Goal: Task Accomplishment & Management: Manage account settings

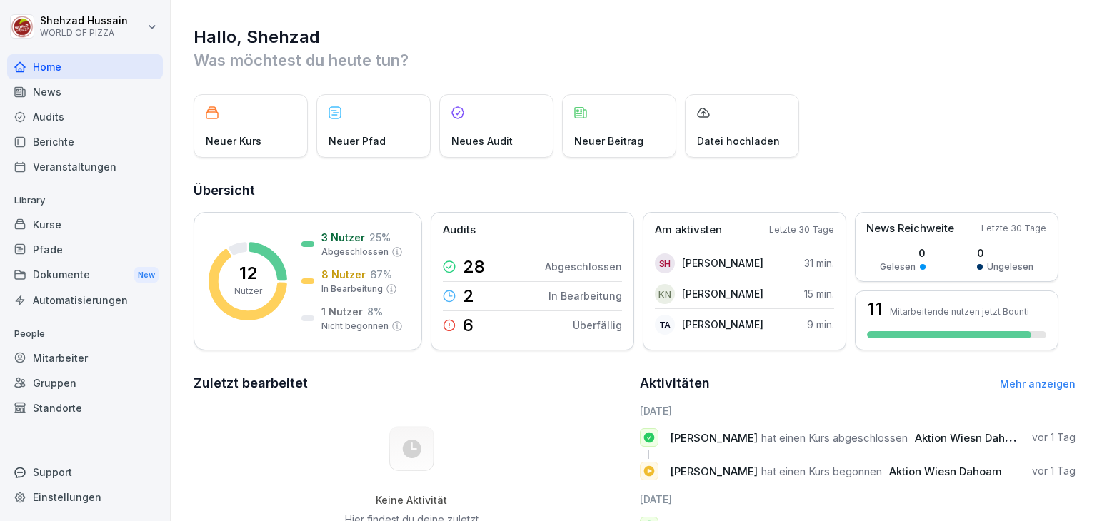
click at [58, 272] on div "Dokumente New" at bounding box center [85, 275] width 156 height 26
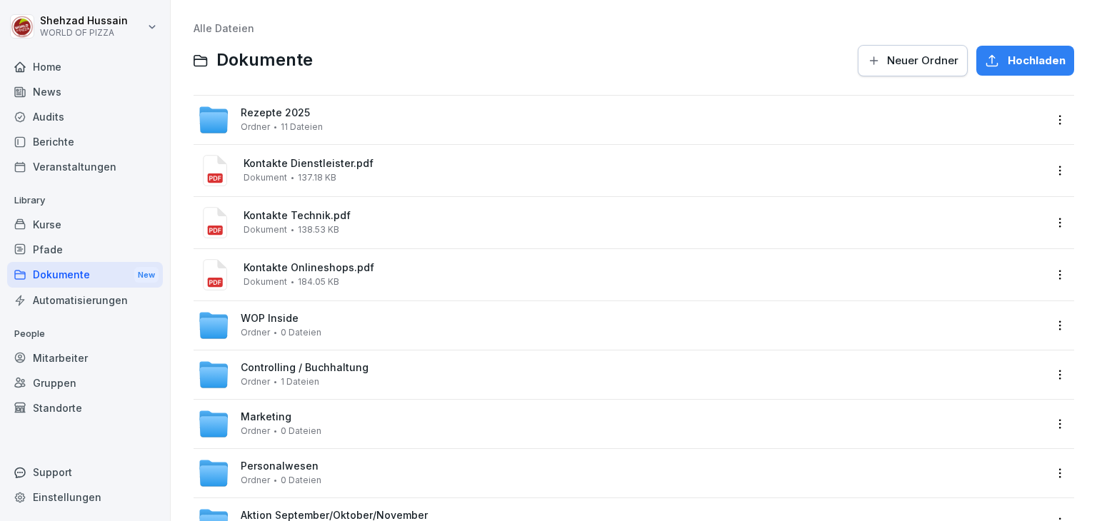
click at [71, 364] on div "Mitarbeiter" at bounding box center [85, 358] width 156 height 25
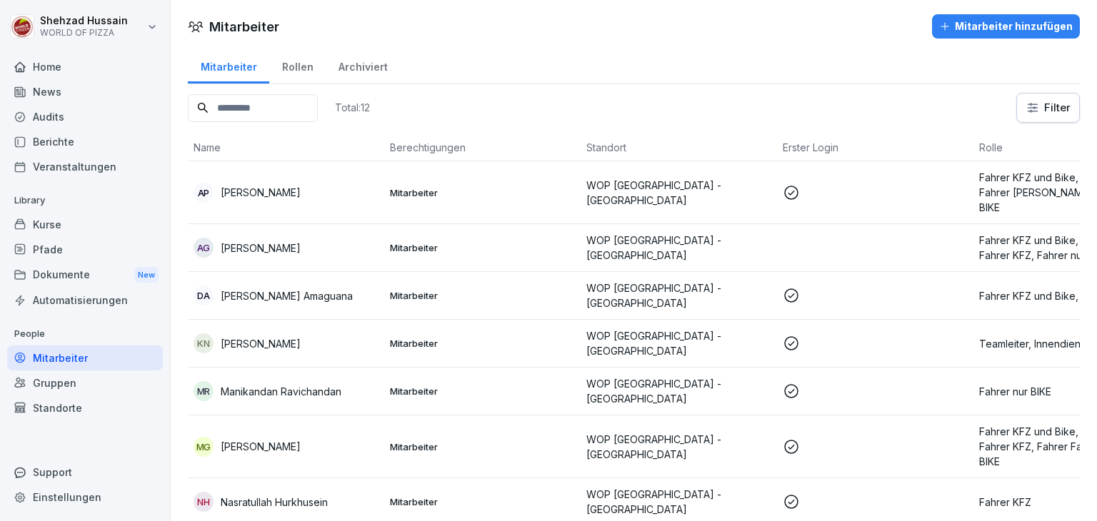
click at [586, 156] on th "Standort" at bounding box center [679, 147] width 196 height 27
click at [603, 167] on td "WOP [GEOGRAPHIC_DATA] - [GEOGRAPHIC_DATA]" at bounding box center [679, 192] width 196 height 63
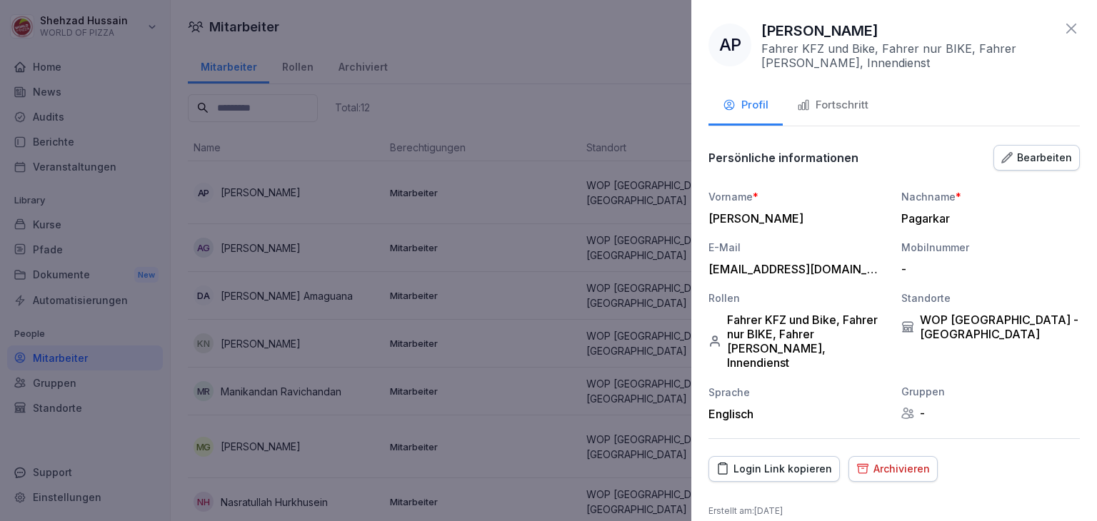
click at [853, 103] on div "Fortschritt" at bounding box center [832, 105] width 71 height 16
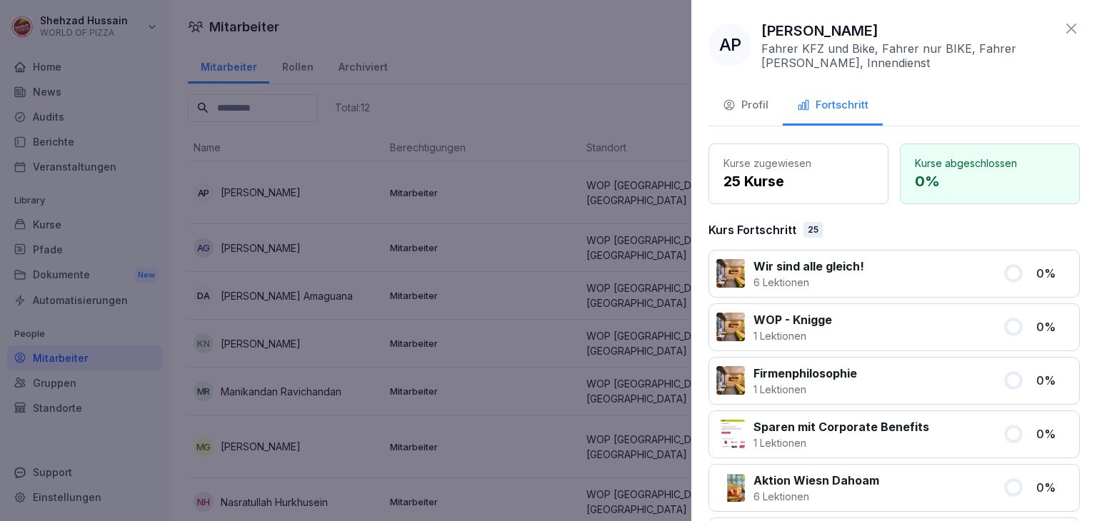
click at [1066, 26] on icon at bounding box center [1071, 29] width 10 height 10
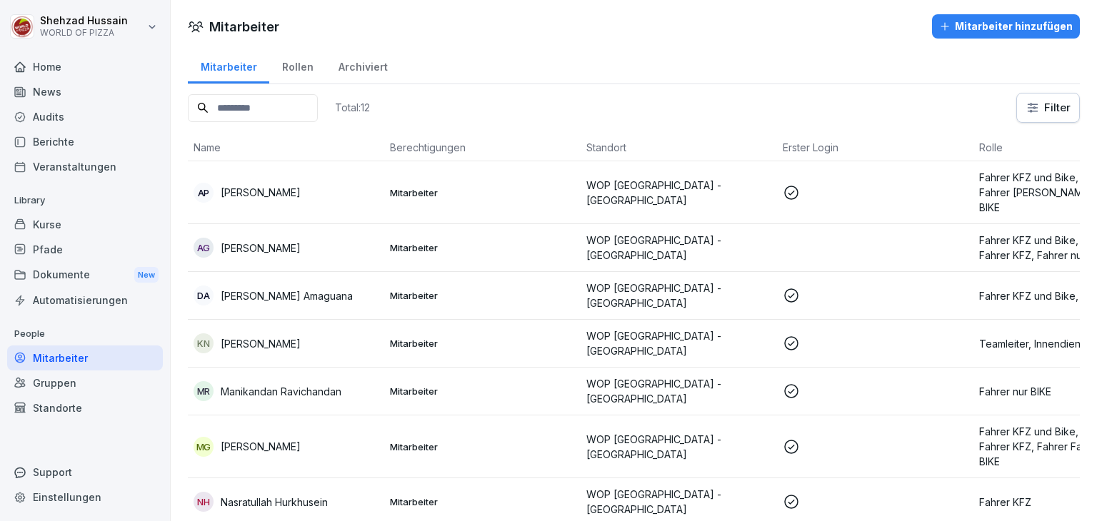
click at [911, 184] on p at bounding box center [875, 192] width 185 height 17
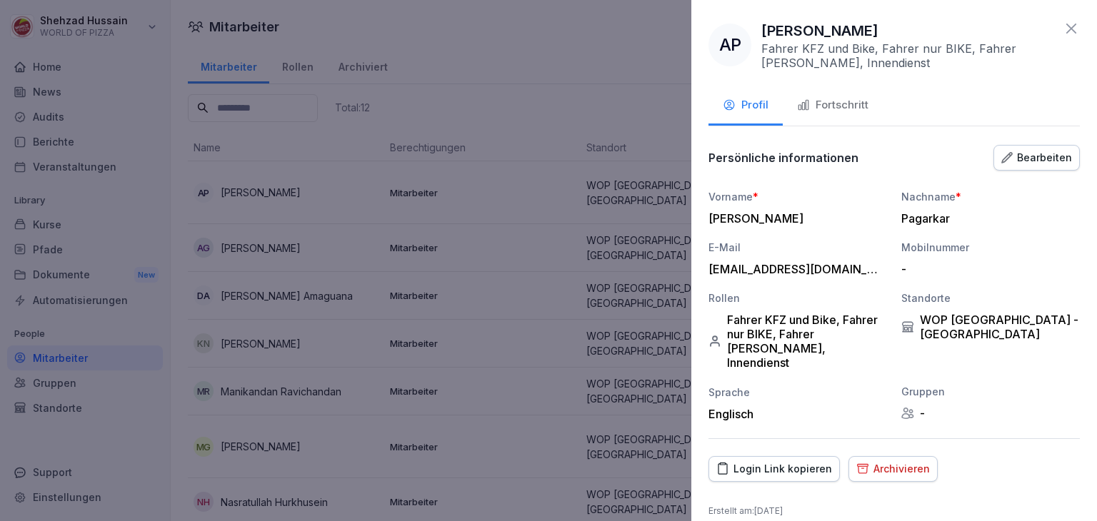
click at [894, 461] on div "Archivieren" at bounding box center [893, 469] width 74 height 16
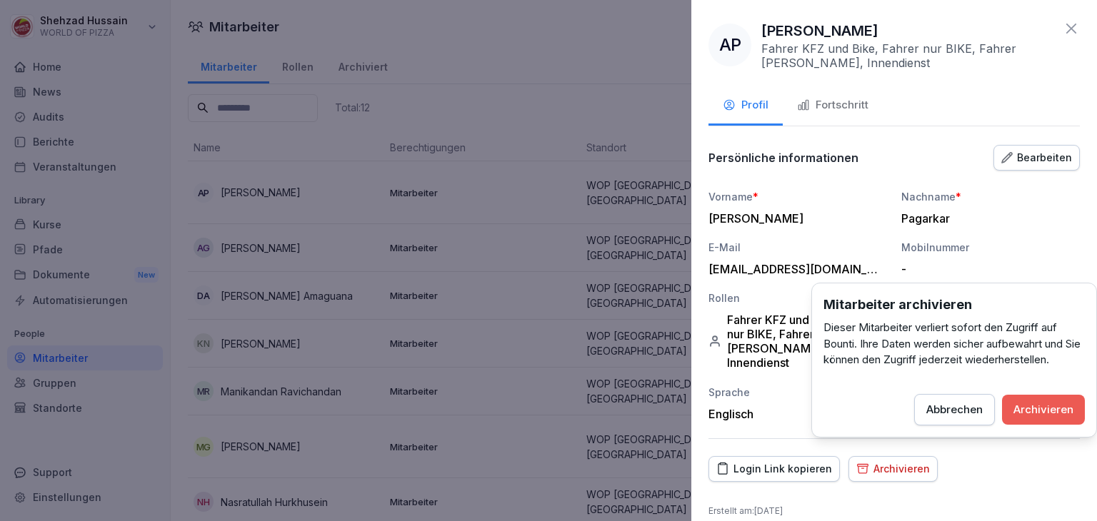
click at [1017, 411] on div "Archivieren" at bounding box center [1043, 410] width 60 height 16
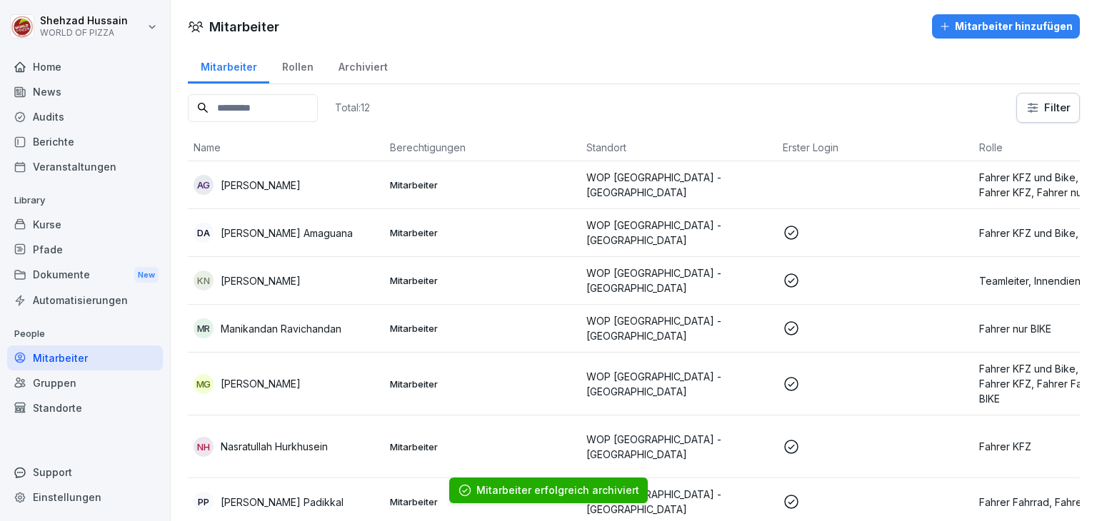
click at [798, 191] on td at bounding box center [875, 185] width 196 height 48
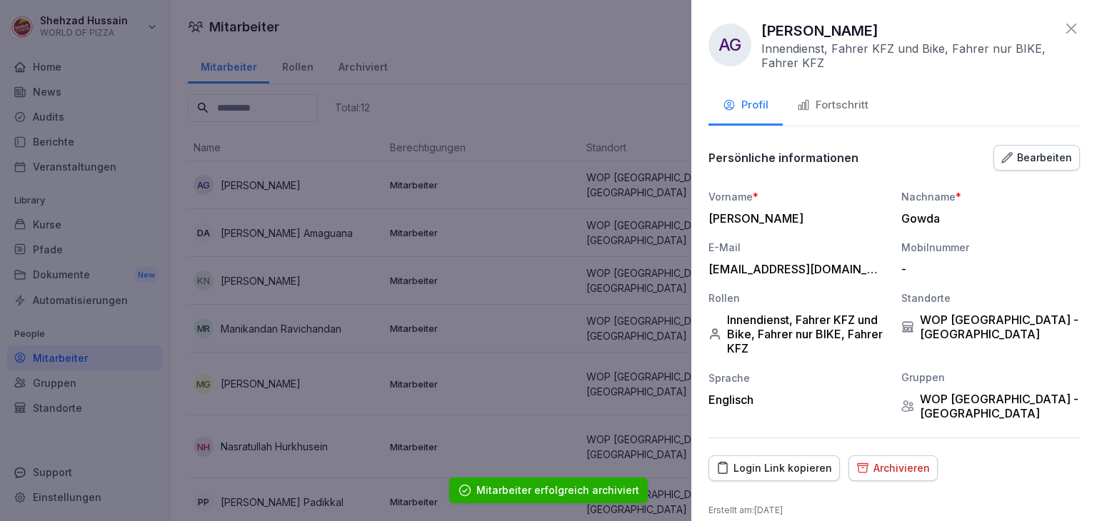
click at [856, 109] on div "Fortschritt" at bounding box center [832, 105] width 71 height 16
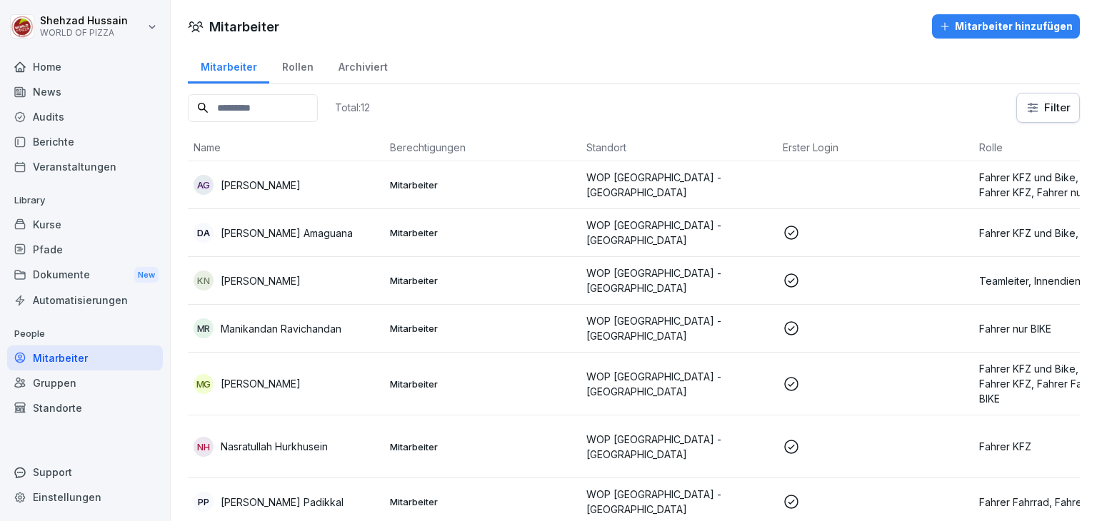
click at [613, 126] on div "Total: 12 Filter Name Berechtigungen Standort Erster Login Rolle AG [PERSON_NAM…" at bounding box center [634, 423] width 892 height 661
click at [492, 233] on p "Mitarbeiter" at bounding box center [482, 232] width 185 height 13
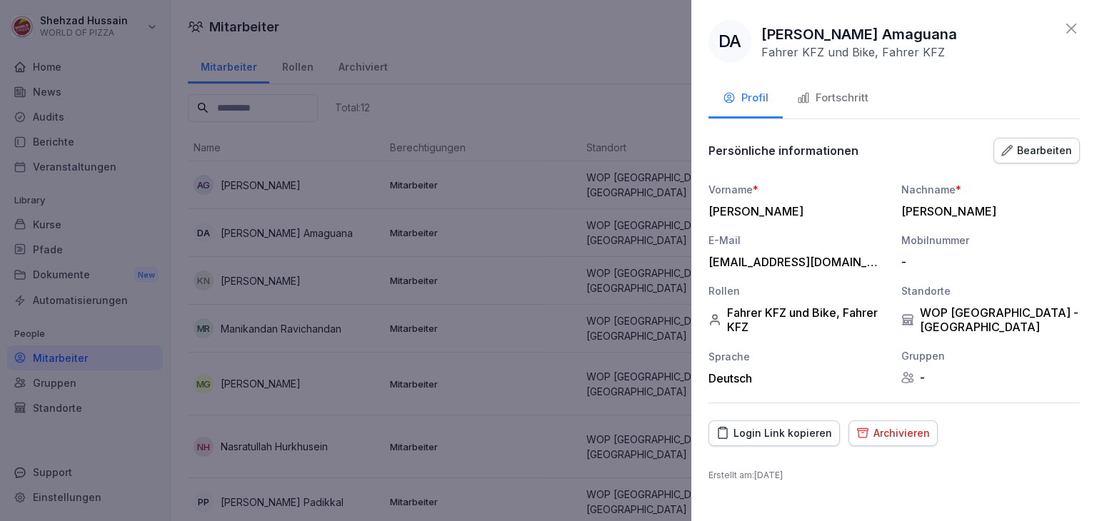
click at [847, 110] on button "Fortschritt" at bounding box center [833, 99] width 100 height 39
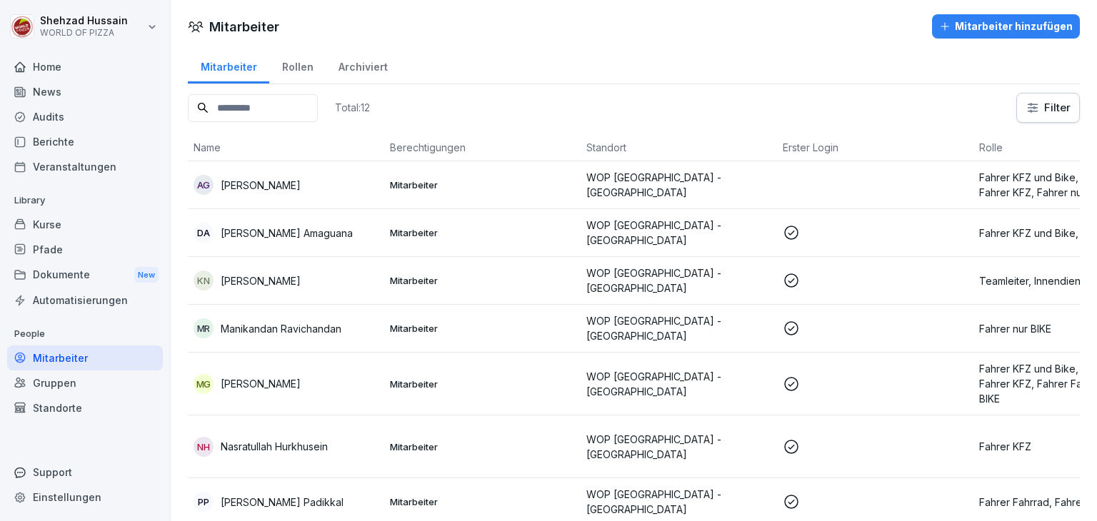
click at [829, 281] on p at bounding box center [875, 280] width 185 height 17
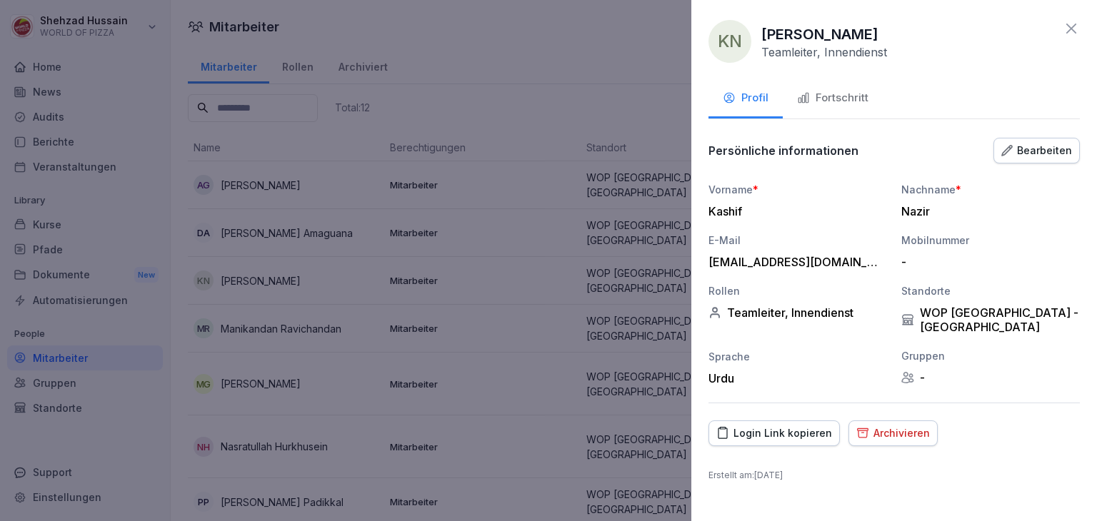
click at [857, 99] on div "Fortschritt" at bounding box center [832, 98] width 71 height 16
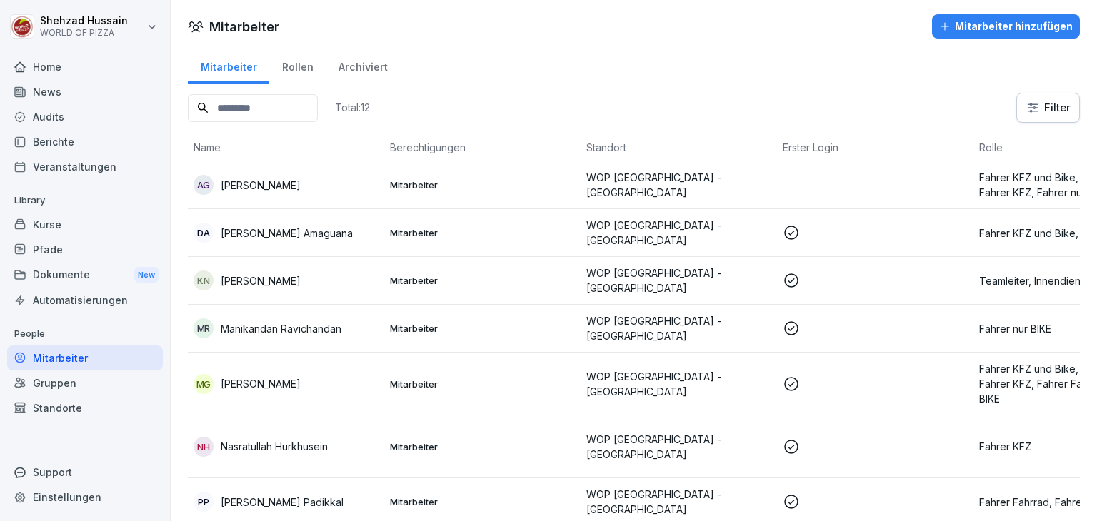
click at [712, 305] on td "WOP [GEOGRAPHIC_DATA] - [GEOGRAPHIC_DATA]" at bounding box center [679, 329] width 196 height 48
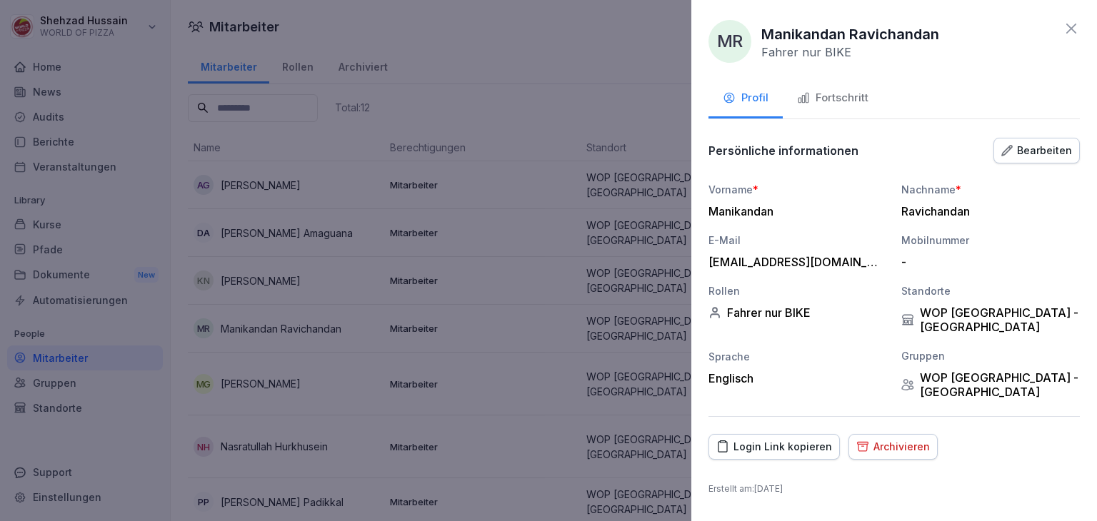
click at [859, 104] on div "Fortschritt" at bounding box center [832, 98] width 71 height 16
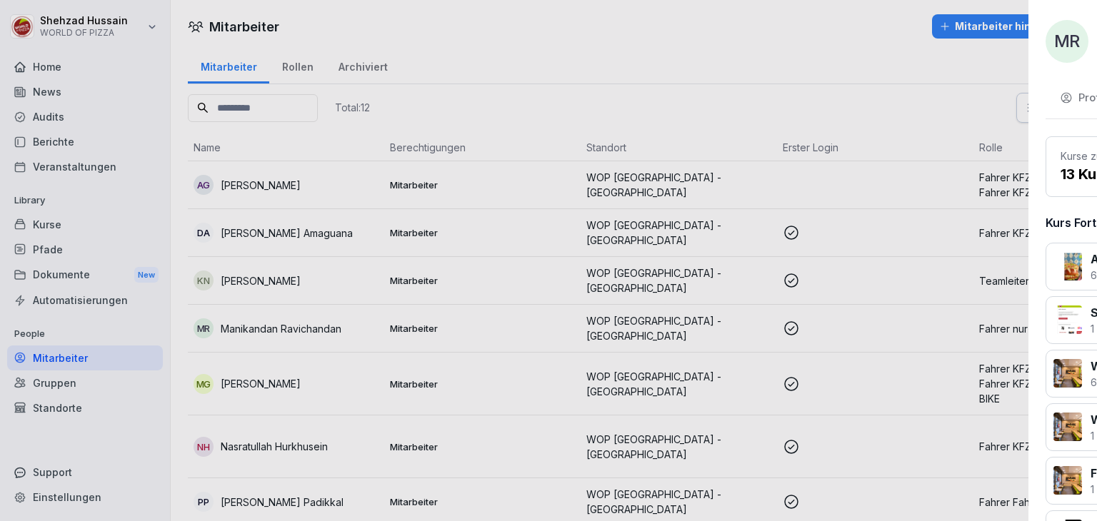
click at [639, 125] on div at bounding box center [548, 260] width 1097 height 521
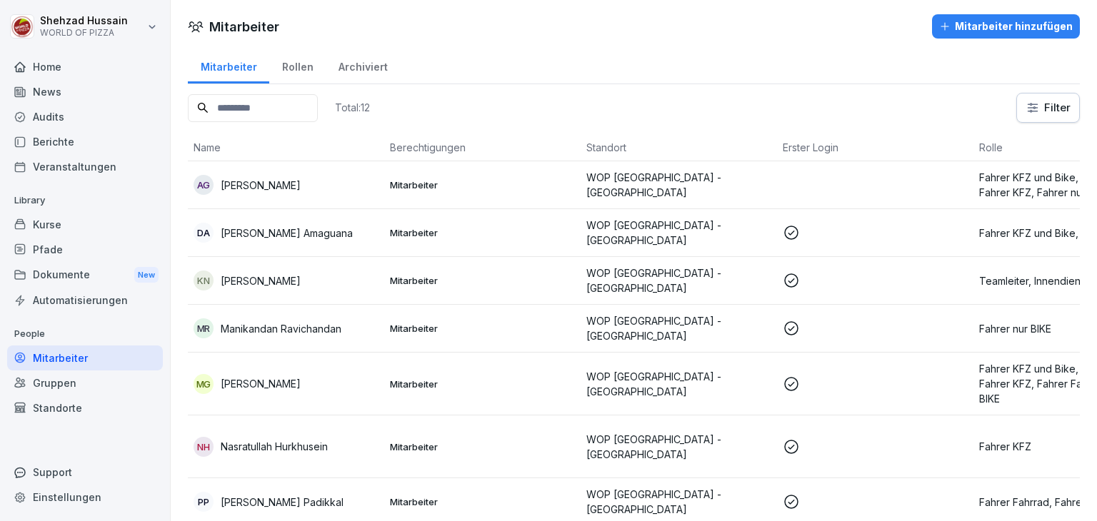
click at [715, 368] on td "WOP [GEOGRAPHIC_DATA] - [GEOGRAPHIC_DATA]" at bounding box center [679, 384] width 196 height 63
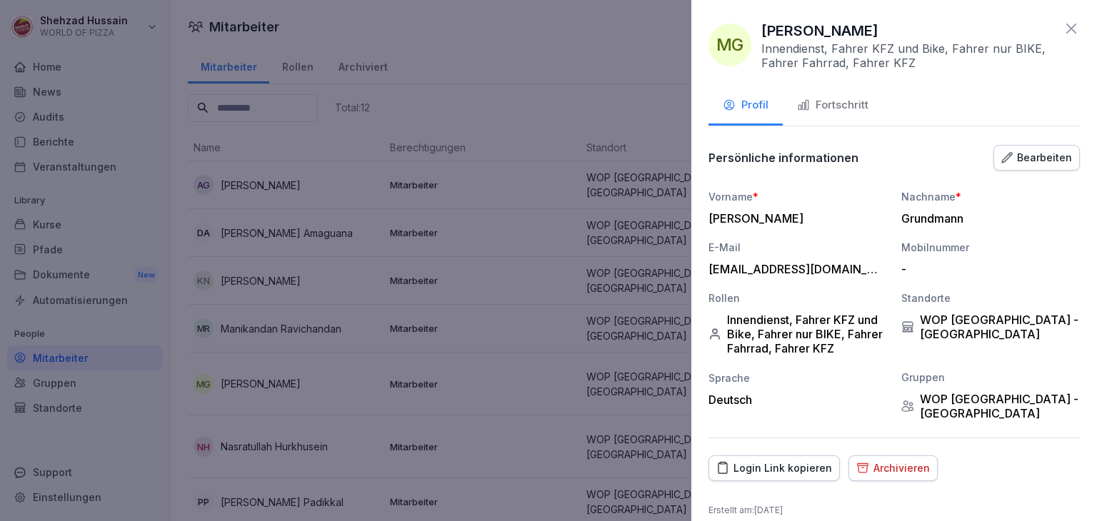
click at [854, 101] on div "Fortschritt" at bounding box center [832, 105] width 71 height 16
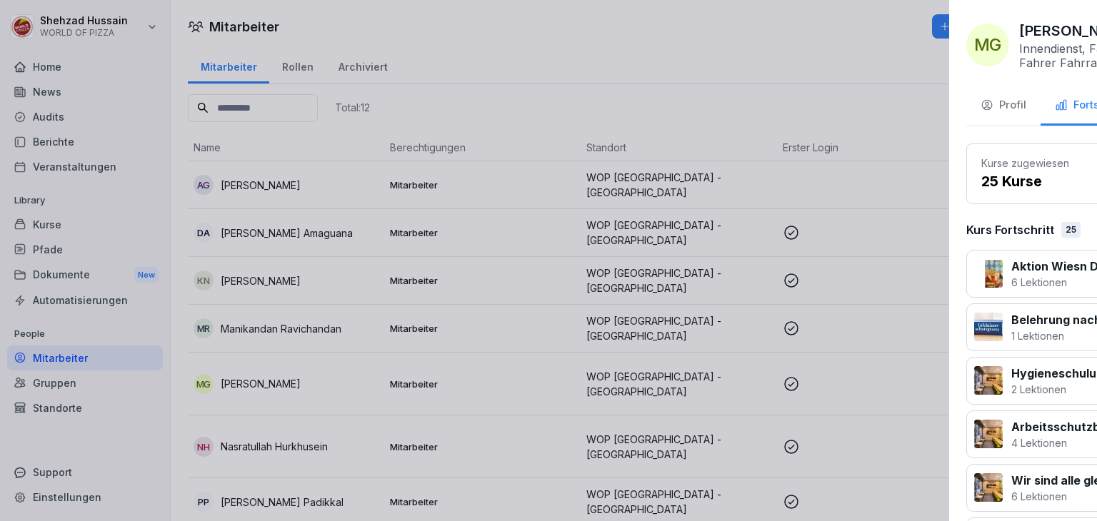
click at [601, 163] on div at bounding box center [548, 260] width 1097 height 521
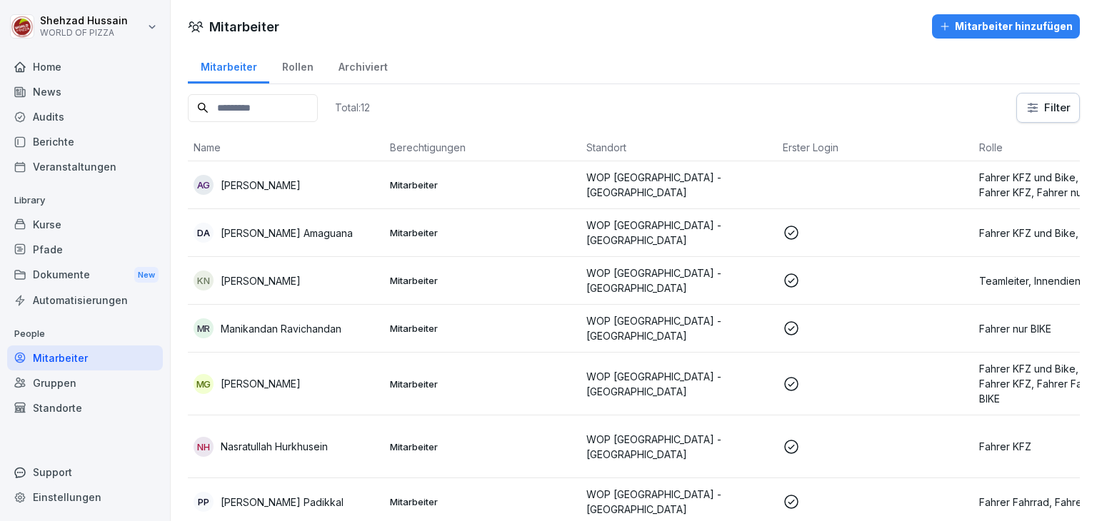
click at [609, 466] on td "WOP [GEOGRAPHIC_DATA] - [GEOGRAPHIC_DATA]" at bounding box center [679, 447] width 196 height 63
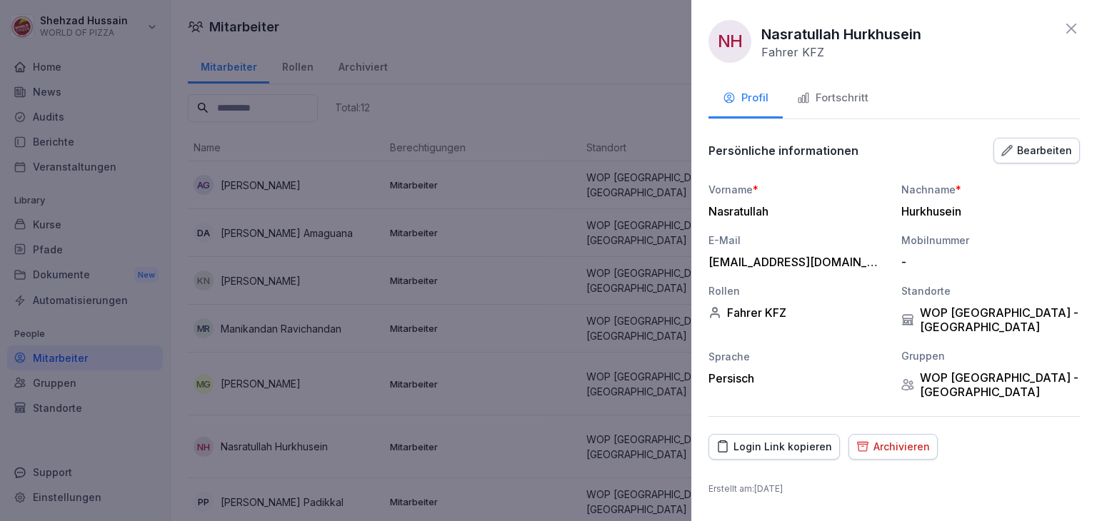
click at [848, 101] on div "Fortschritt" at bounding box center [832, 98] width 71 height 16
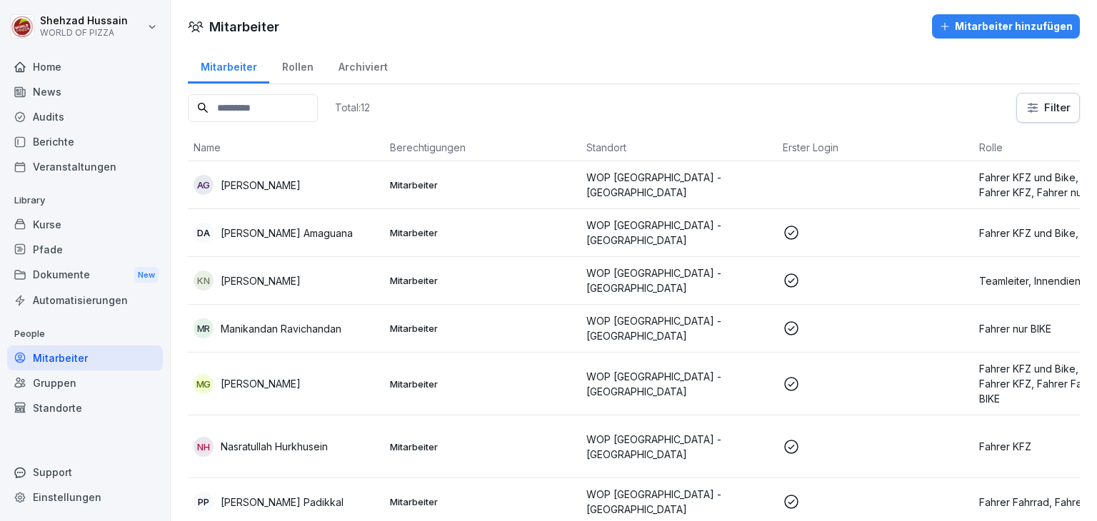
click at [531, 484] on td "Mitarbeiter" at bounding box center [482, 503] width 196 height 48
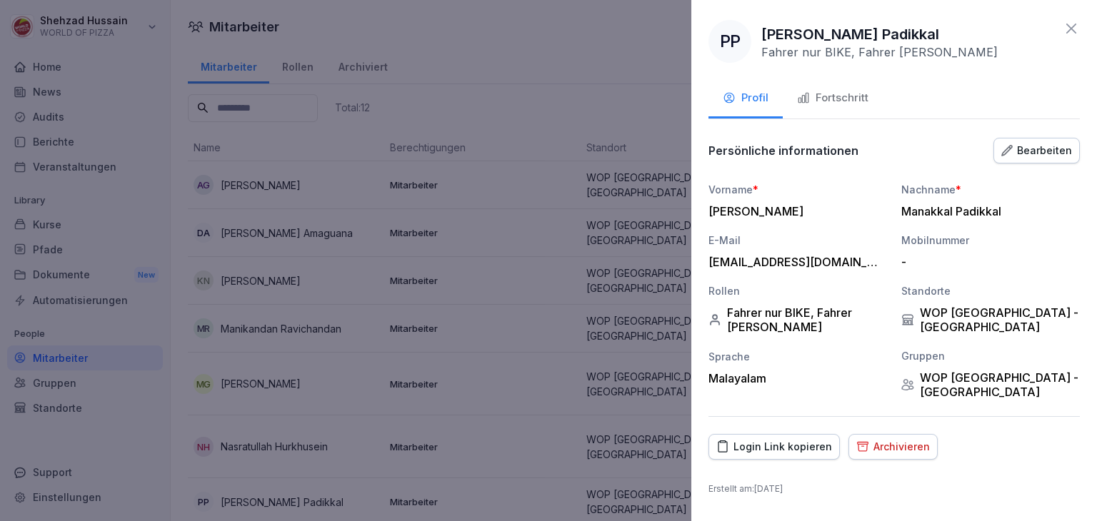
click at [834, 109] on button "Fortschritt" at bounding box center [833, 99] width 100 height 39
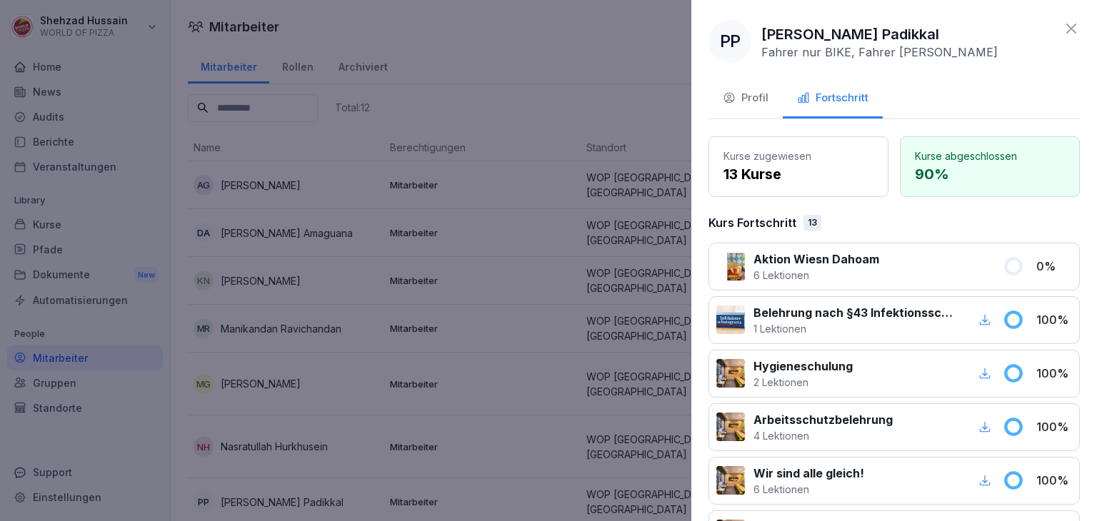
drag, startPoint x: 834, startPoint y: 109, endPoint x: 986, endPoint y: 60, distance: 159.0
click at [986, 60] on div "PP [PERSON_NAME] Padikkal Fahrer nur BIKE, Fahrer Fahrrad Profil Fortschritt Ku…" at bounding box center [894, 260] width 406 height 521
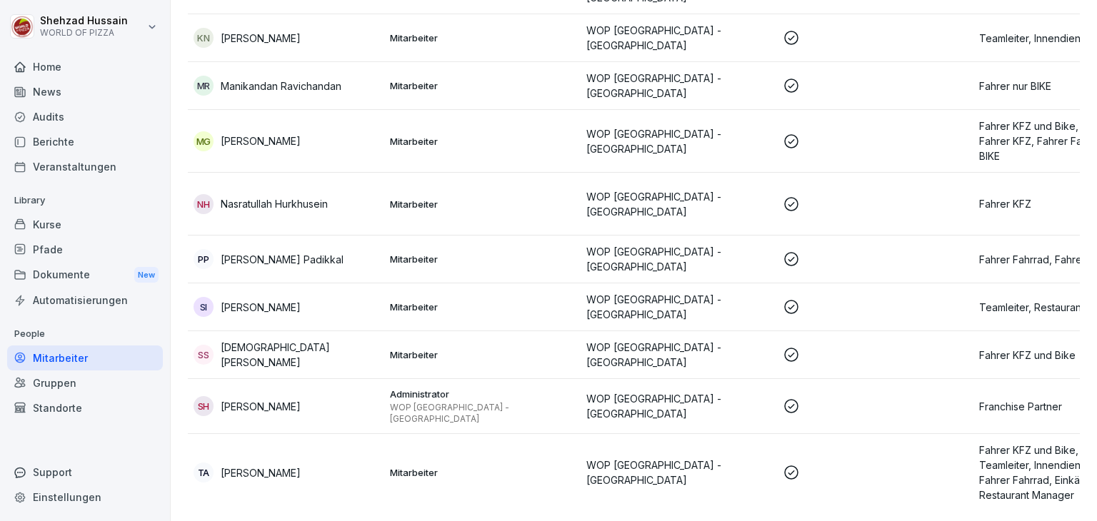
scroll to position [247, 0]
click at [773, 304] on td "WOP [GEOGRAPHIC_DATA] - [GEOGRAPHIC_DATA]" at bounding box center [679, 306] width 196 height 48
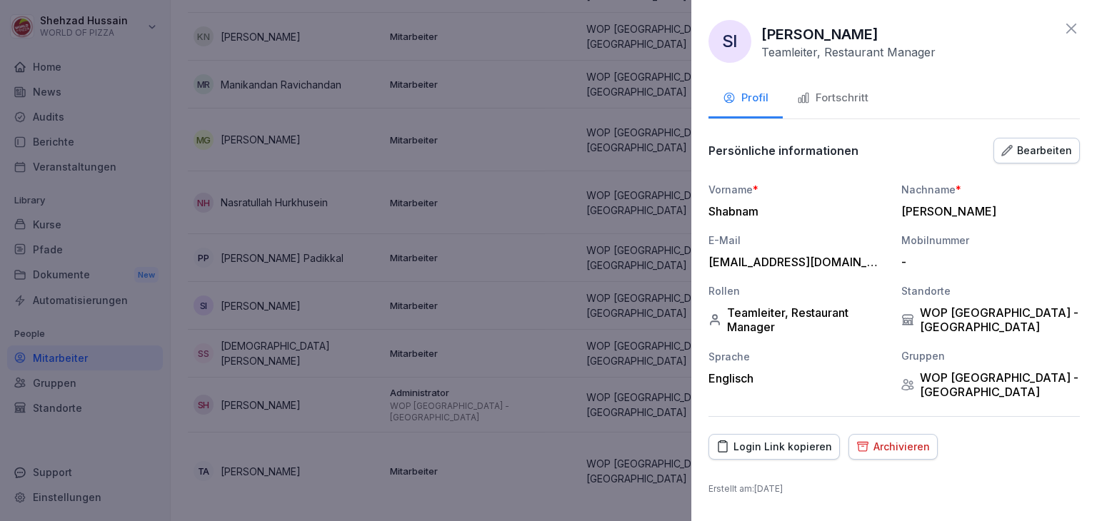
click at [836, 85] on button "Fortschritt" at bounding box center [833, 99] width 100 height 39
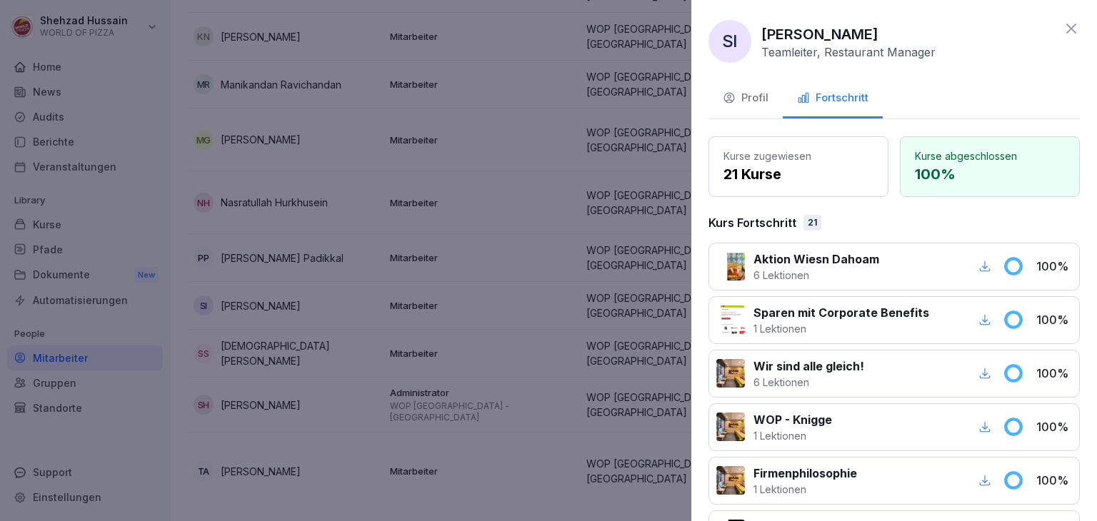
drag, startPoint x: 836, startPoint y: 85, endPoint x: 601, endPoint y: 213, distance: 267.5
click at [601, 213] on body "[PERSON_NAME] WORLD OF PIZZA Home News Audits Berichte Veranstaltungen Library …" at bounding box center [548, 260] width 1097 height 521
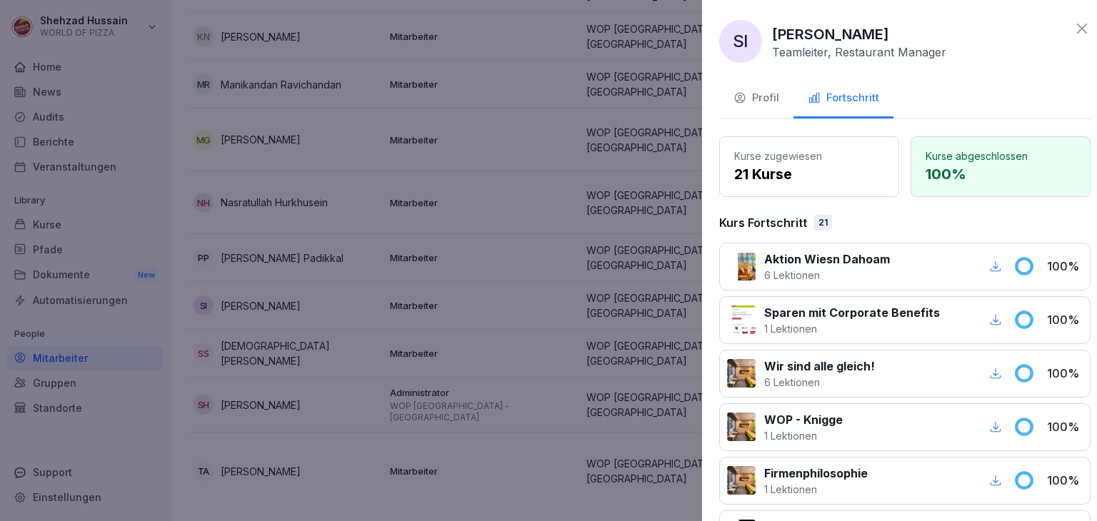
click at [601, 213] on div at bounding box center [548, 260] width 1097 height 521
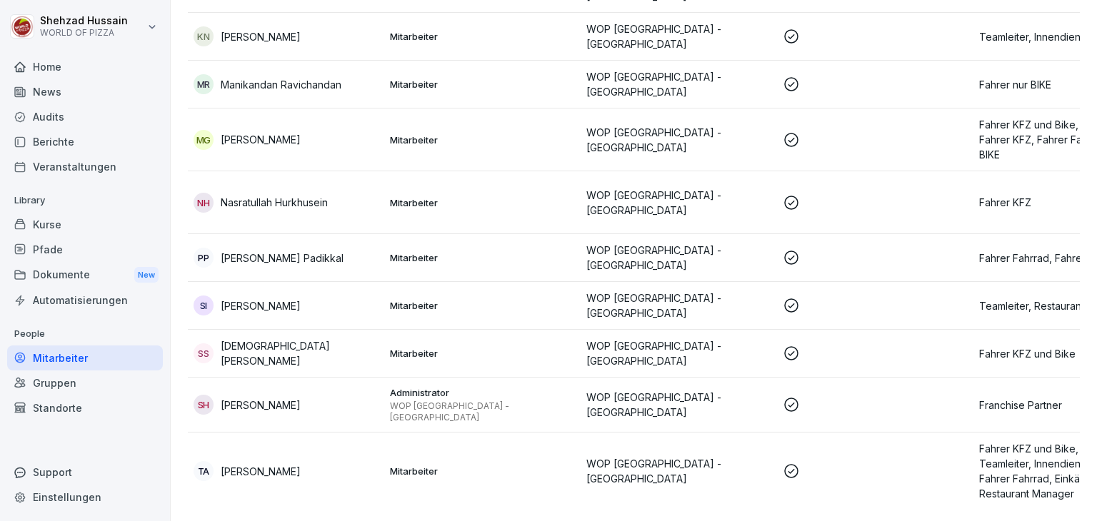
click at [528, 347] on p "Mitarbeiter" at bounding box center [482, 353] width 185 height 13
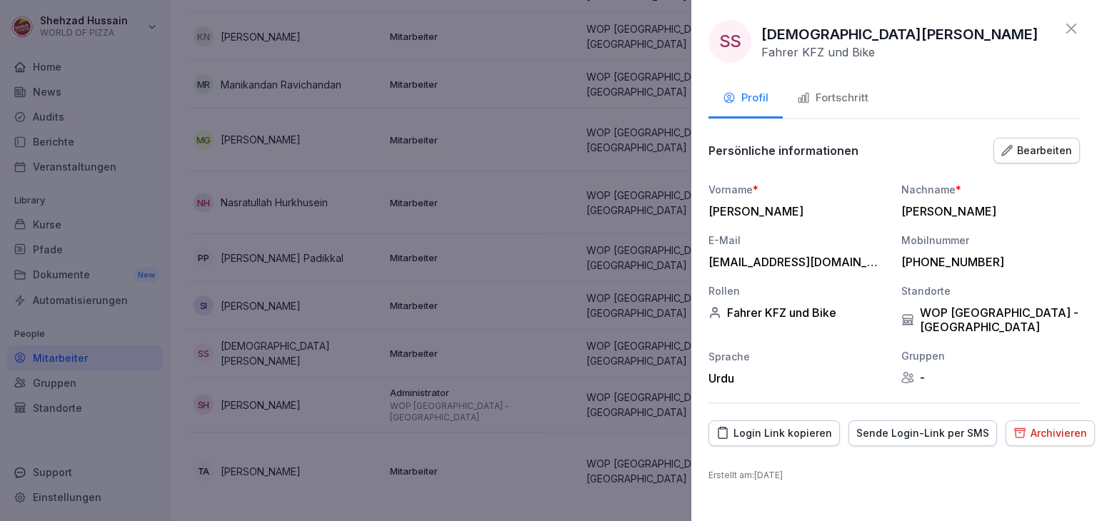
click at [829, 84] on button "Fortschritt" at bounding box center [833, 99] width 100 height 39
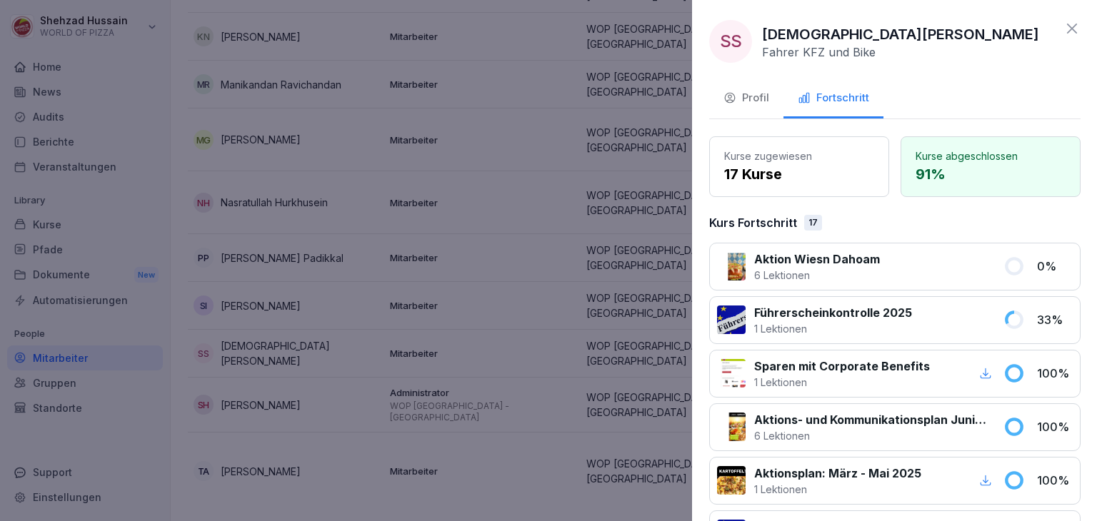
click at [398, 186] on div at bounding box center [548, 260] width 1097 height 521
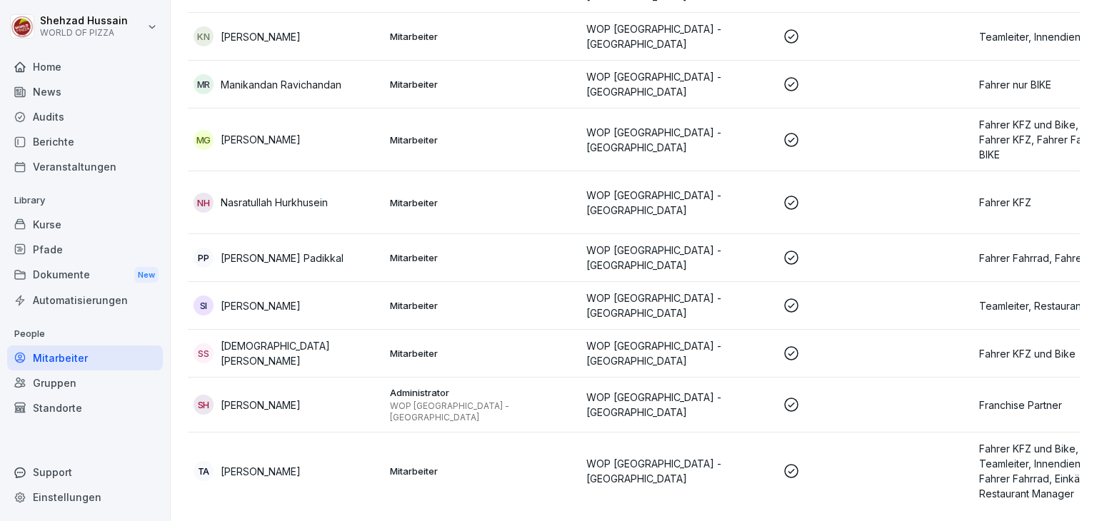
click at [589, 395] on td "WOP [GEOGRAPHIC_DATA] - [GEOGRAPHIC_DATA]" at bounding box center [679, 405] width 196 height 55
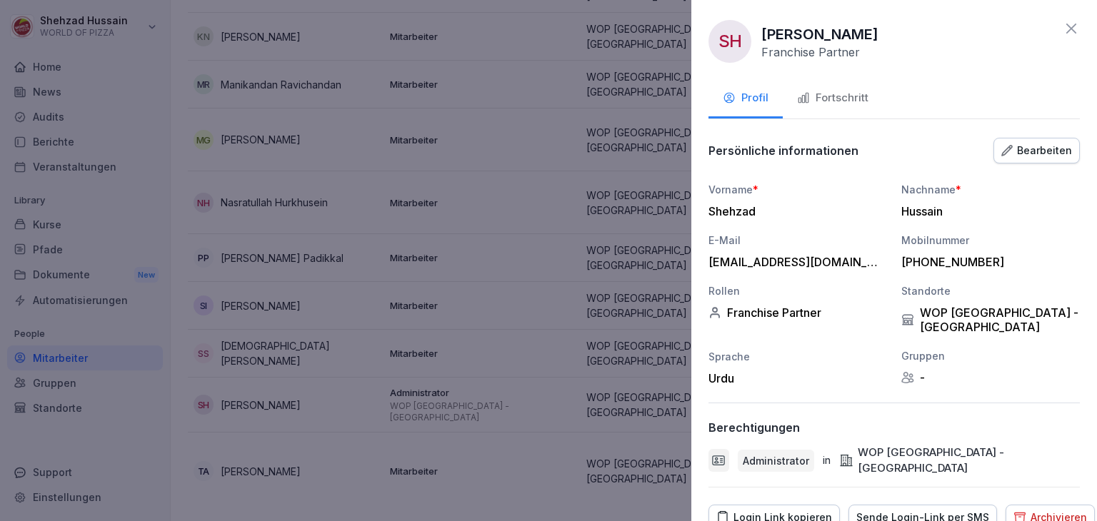
click at [840, 103] on div "Fortschritt" at bounding box center [832, 98] width 71 height 16
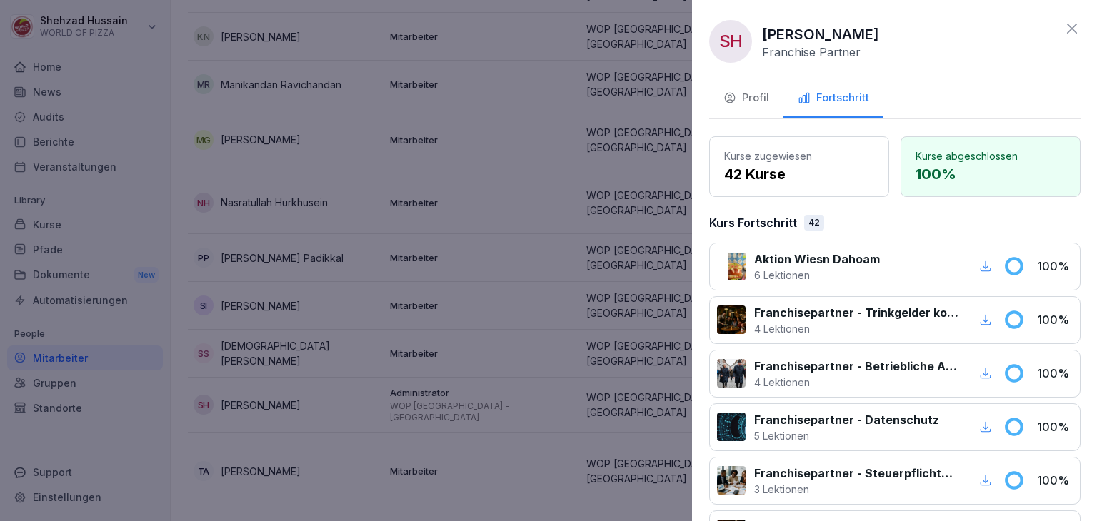
click at [525, 209] on div at bounding box center [548, 260] width 1097 height 521
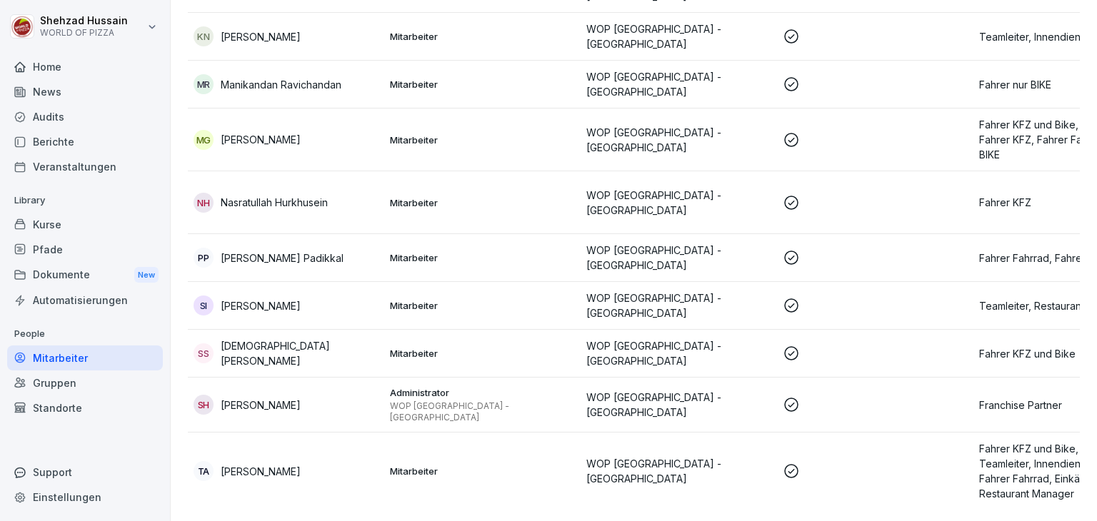
click at [703, 456] on p "WOP [GEOGRAPHIC_DATA] - [GEOGRAPHIC_DATA]" at bounding box center [678, 471] width 185 height 30
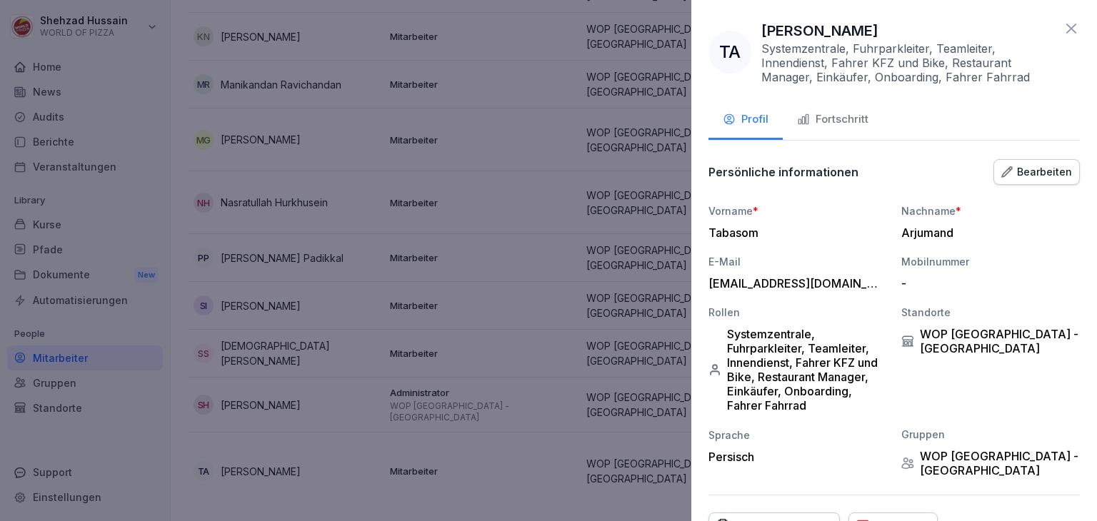
click at [783, 381] on div "Systemzentrale, Fuhrparkleiter, Teamleiter, Innendienst, Fahrer KFZ und Bike, R…" at bounding box center [797, 370] width 179 height 86
click at [1028, 166] on div "Bearbeiten" at bounding box center [1036, 172] width 71 height 16
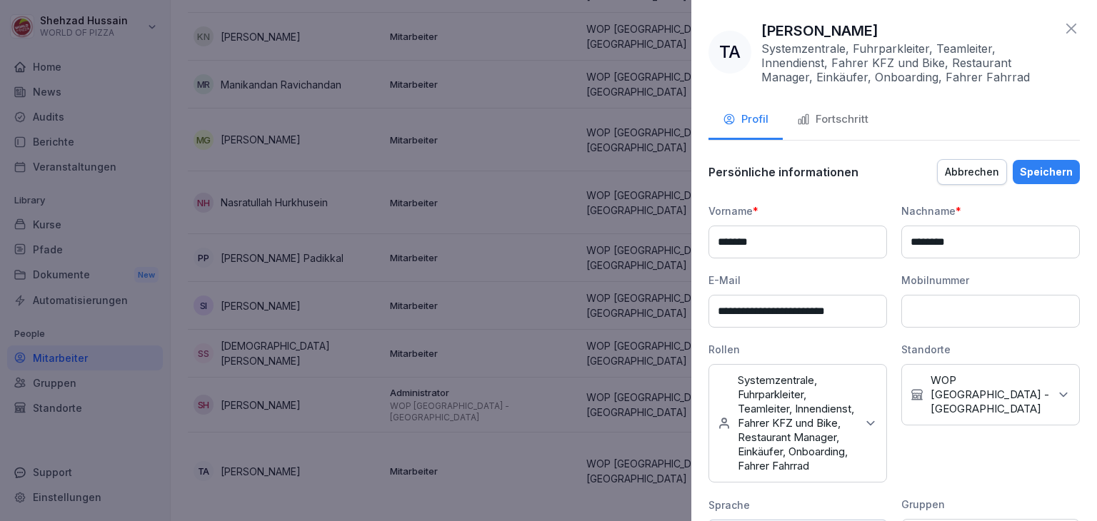
click at [871, 429] on icon at bounding box center [870, 423] width 14 height 14
drag, startPoint x: 776, startPoint y: 289, endPoint x: 772, endPoint y: 301, distance: 13.3
click at [772, 301] on div "Azubi Einkäufer Fahrer Fahrrad Fahrer KFZ Fahrer KFZ und Bike Fahrer nur BIKE F…" at bounding box center [801, 302] width 184 height 116
click at [728, 284] on button "Einkäufer" at bounding box center [724, 287] width 13 height 13
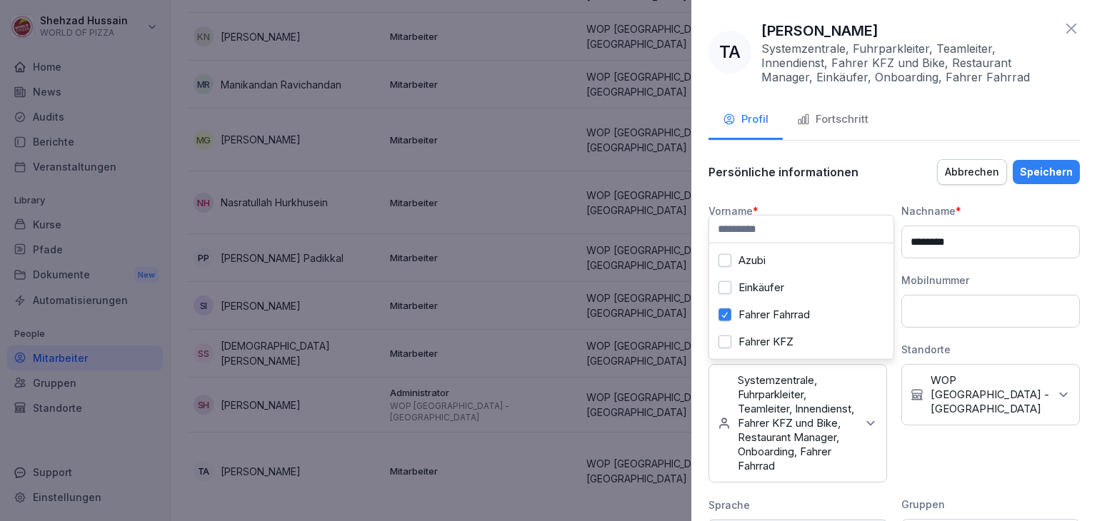
click at [728, 310] on button "Fahrer Fahrrad" at bounding box center [724, 315] width 13 height 13
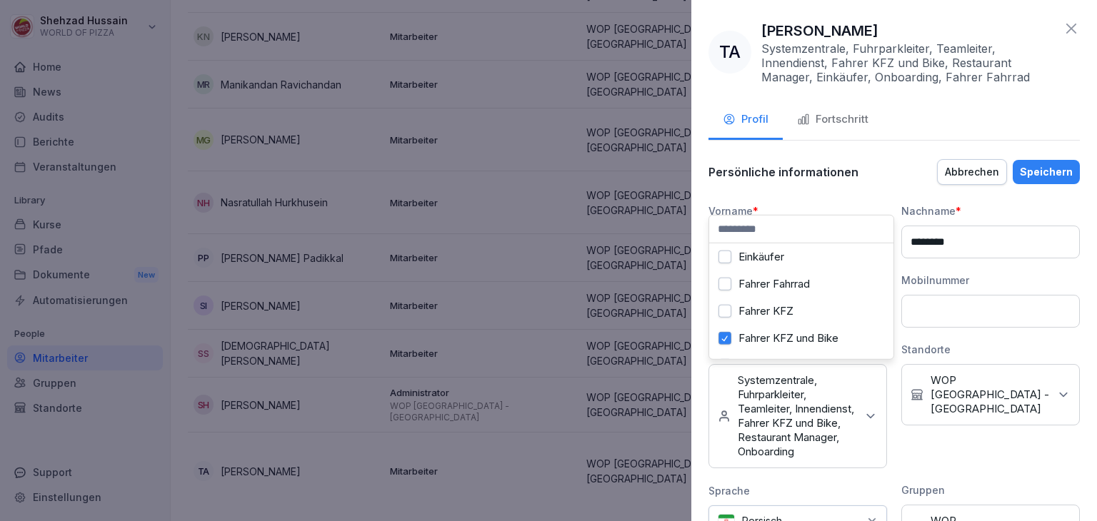
scroll to position [123, 0]
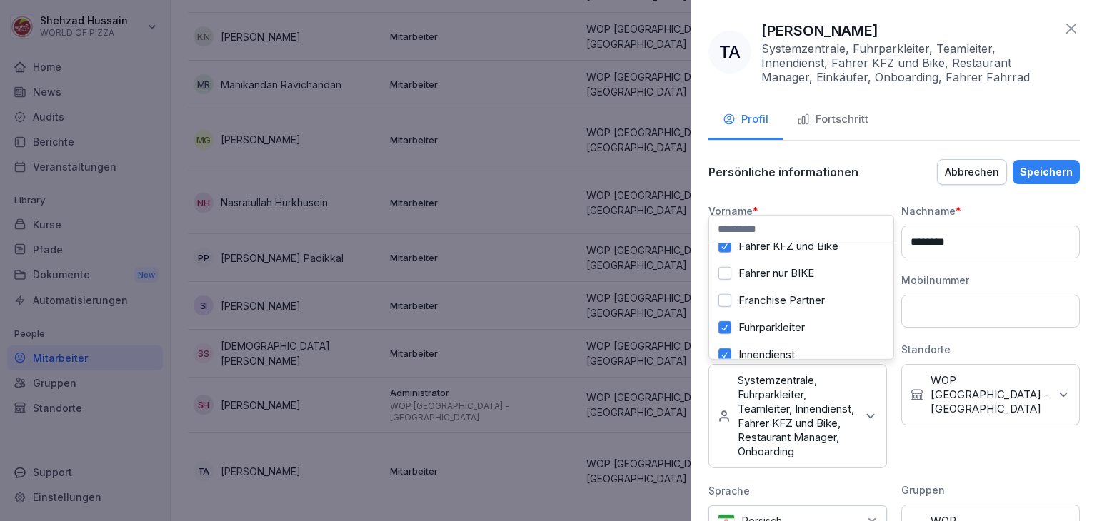
click at [727, 244] on button "Fahrer KFZ und Bike" at bounding box center [724, 246] width 13 height 13
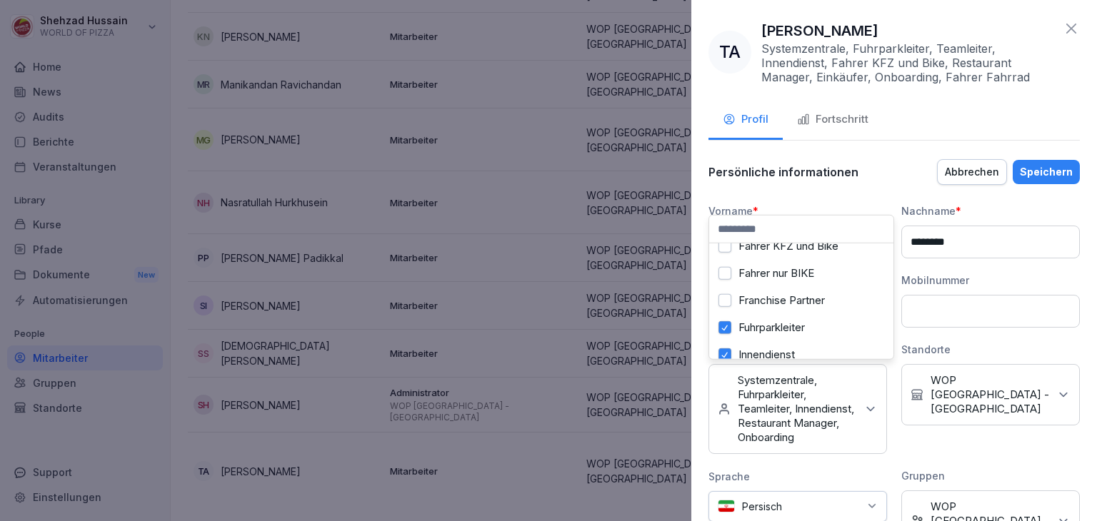
click at [728, 319] on div "Fuhrparkleiter" at bounding box center [801, 327] width 177 height 27
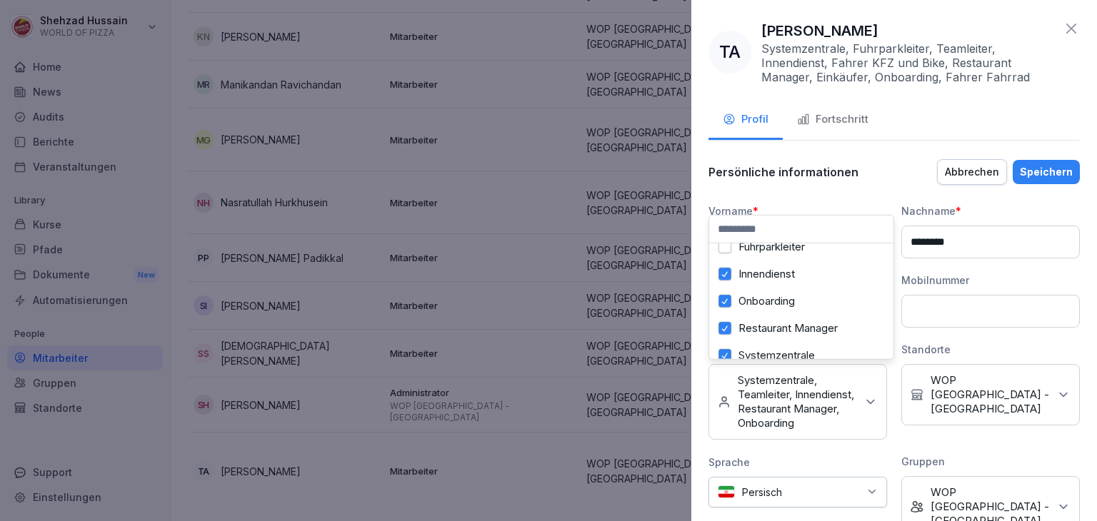
scroll to position [209, 0]
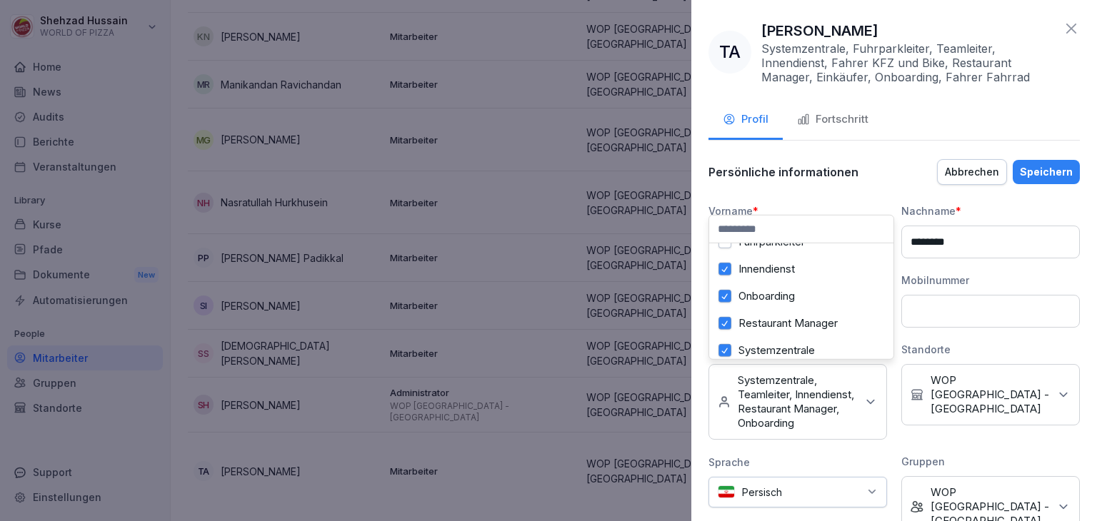
click at [728, 294] on button "Onboarding" at bounding box center [724, 296] width 13 height 13
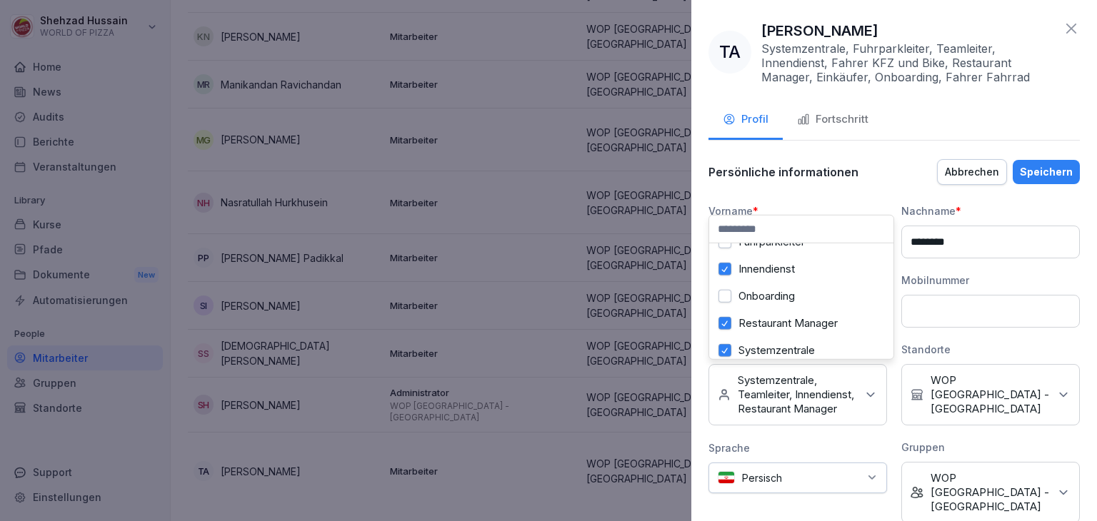
click at [726, 328] on button "Restaurant Manager" at bounding box center [724, 323] width 13 height 13
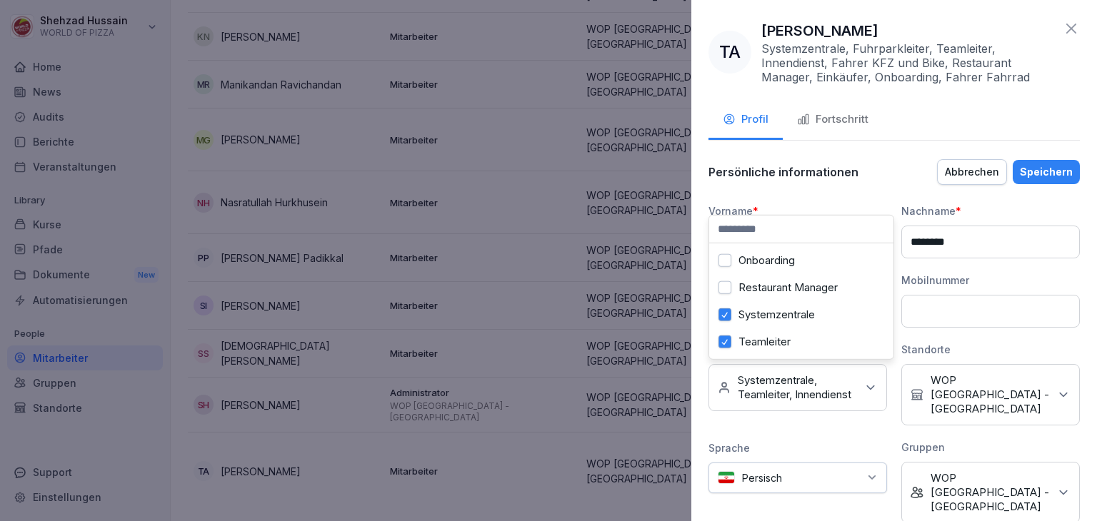
scroll to position [254, 0]
click at [729, 309] on button "Systemzentrale" at bounding box center [724, 315] width 13 height 13
click at [726, 336] on button "Teamleiter" at bounding box center [724, 342] width 13 height 13
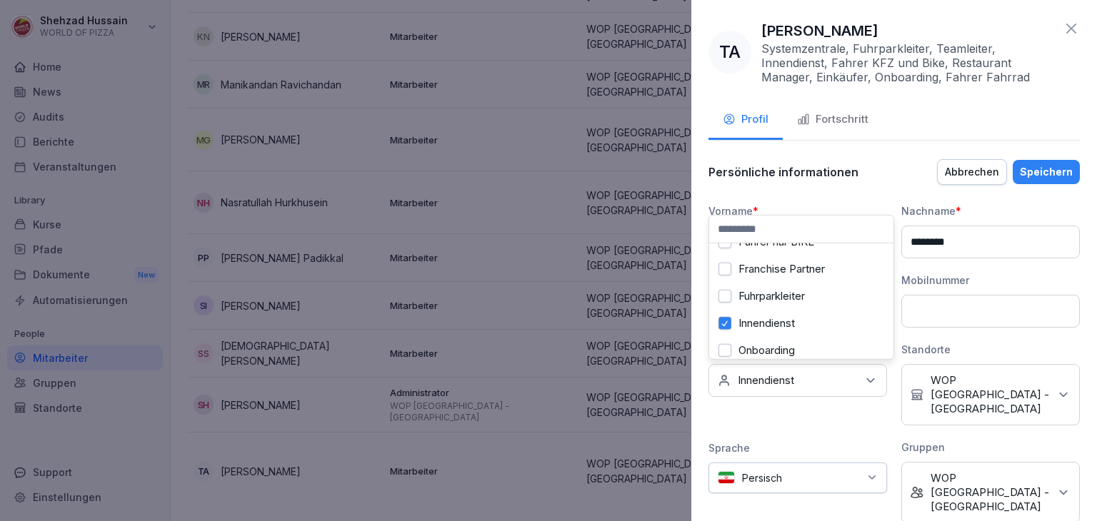
scroll to position [172, 0]
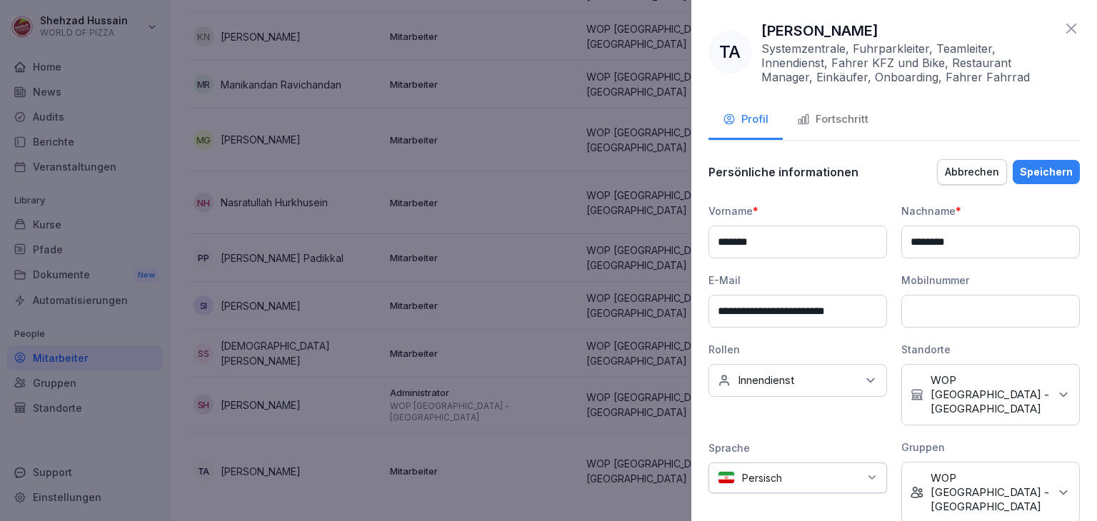
click at [1048, 176] on div "Speichern" at bounding box center [1046, 172] width 53 height 16
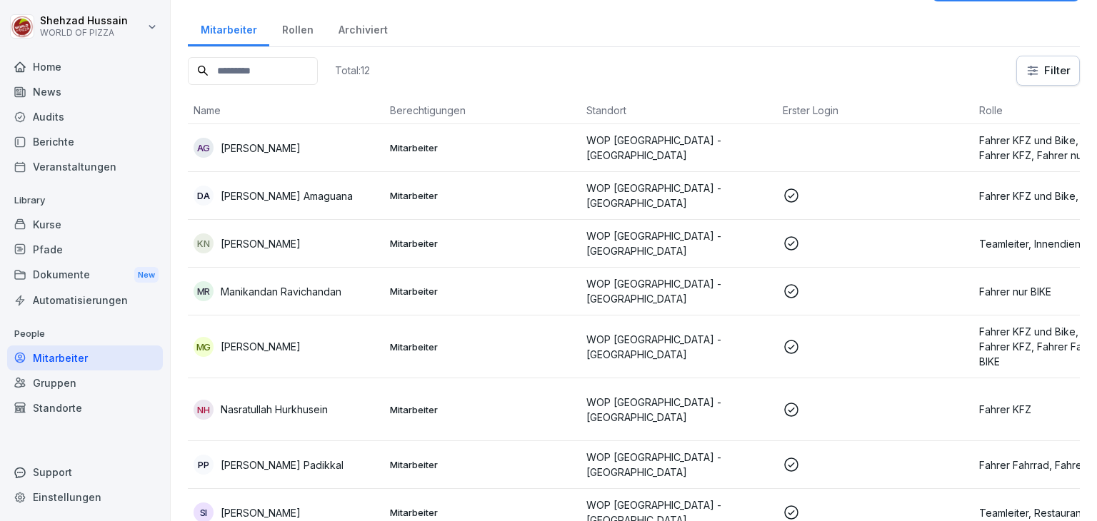
scroll to position [23, 0]
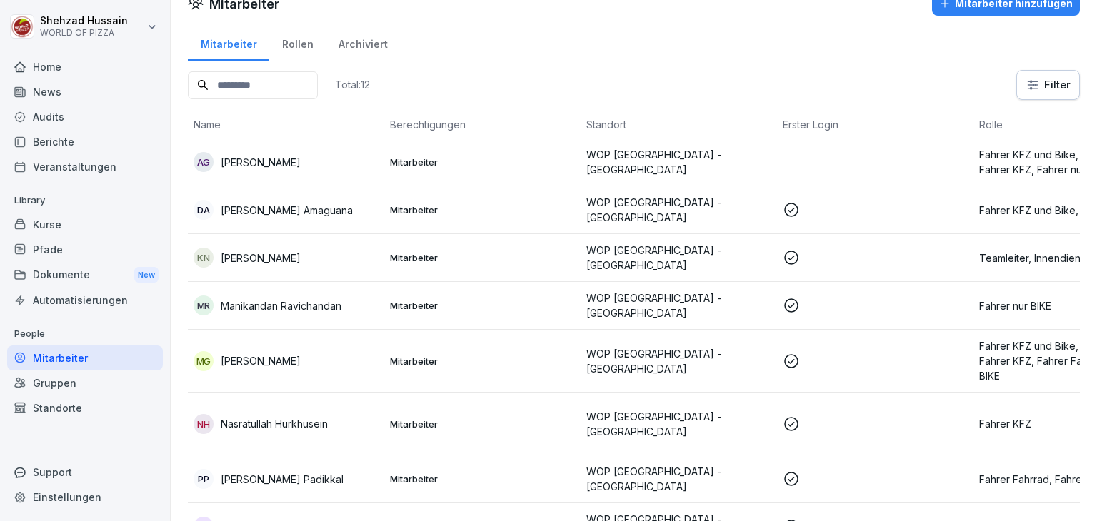
click at [680, 56] on div "Mitarbeiter Rollen Archiviert" at bounding box center [634, 42] width 892 height 37
